Goal: Task Accomplishment & Management: Complete application form

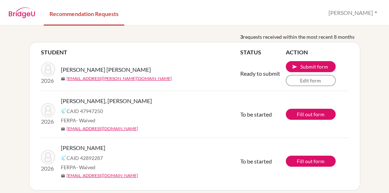
scroll to position [30, 0]
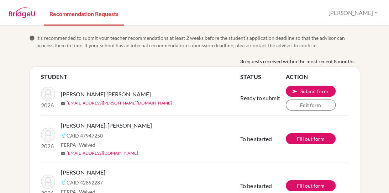
scroll to position [30, 0]
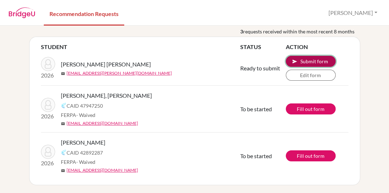
click at [302, 61] on button "send Submit form" at bounding box center [311, 61] width 50 height 11
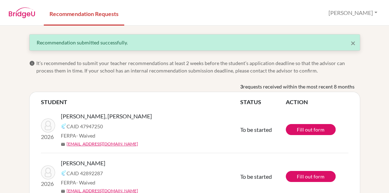
scroll to position [55, 0]
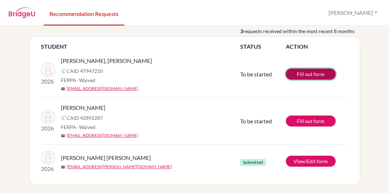
click at [301, 73] on link "Fill out form" at bounding box center [311, 74] width 50 height 11
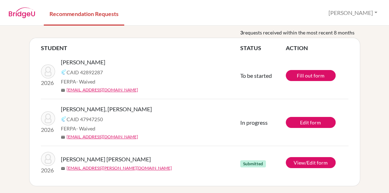
scroll to position [30, 0]
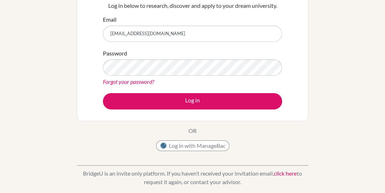
scroll to position [42, 0]
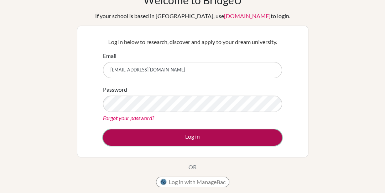
click at [179, 136] on button "Log in" at bounding box center [192, 137] width 179 height 16
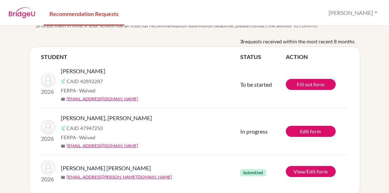
scroll to position [30, 0]
